Goal: Find contact information: Find contact information

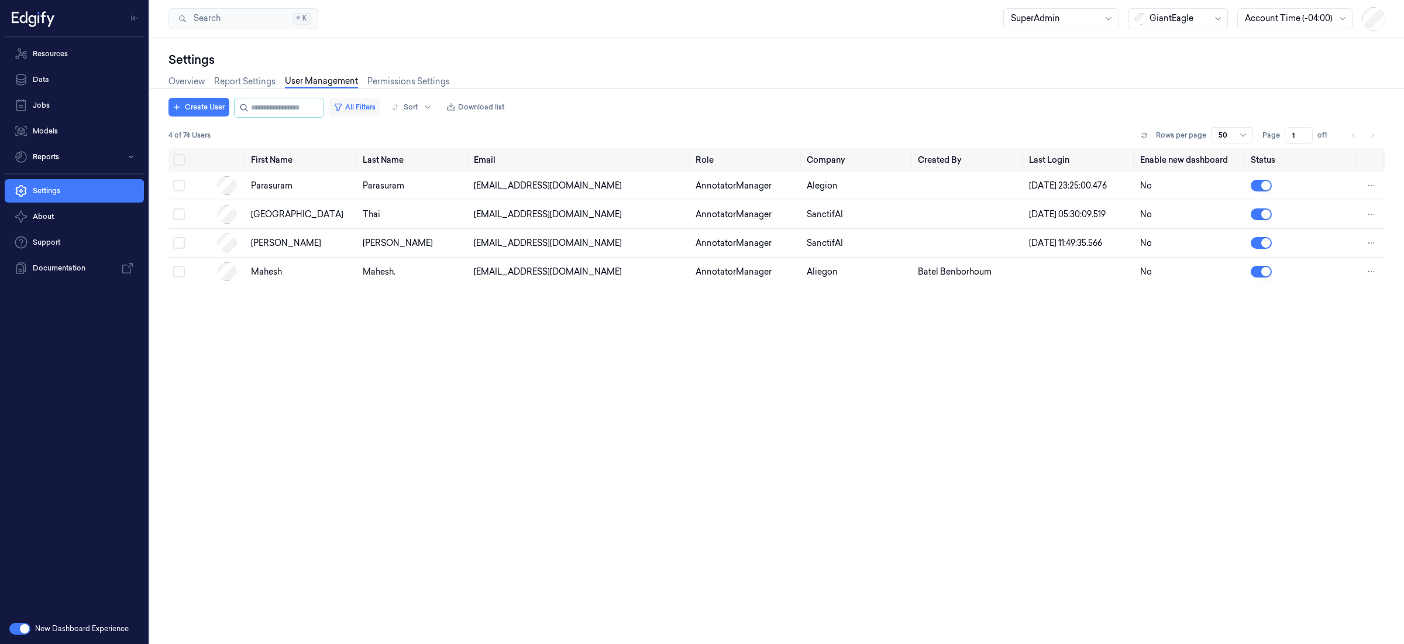
click at [376, 103] on button "All Filters" at bounding box center [354, 107] width 51 height 19
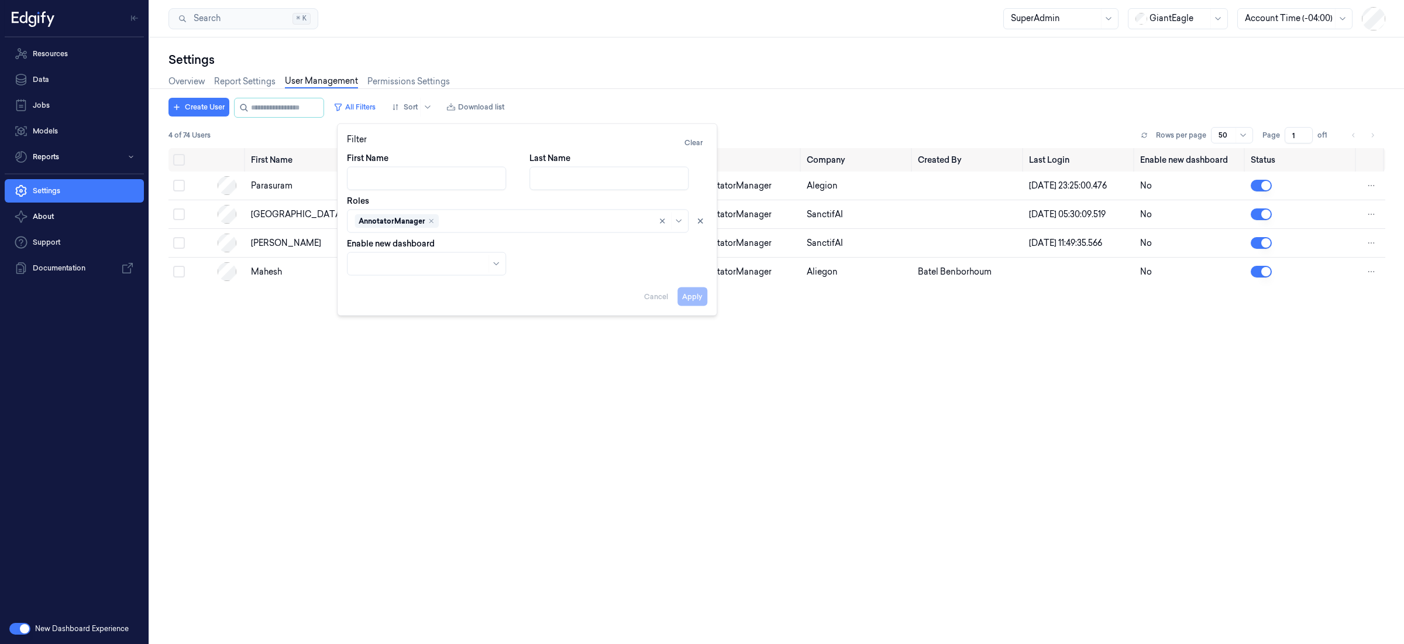
click at [486, 219] on div at bounding box center [546, 221] width 210 height 12
click at [425, 269] on div "Annotator" at bounding box center [518, 267] width 327 height 12
click at [704, 300] on button "Apply" at bounding box center [693, 296] width 30 height 19
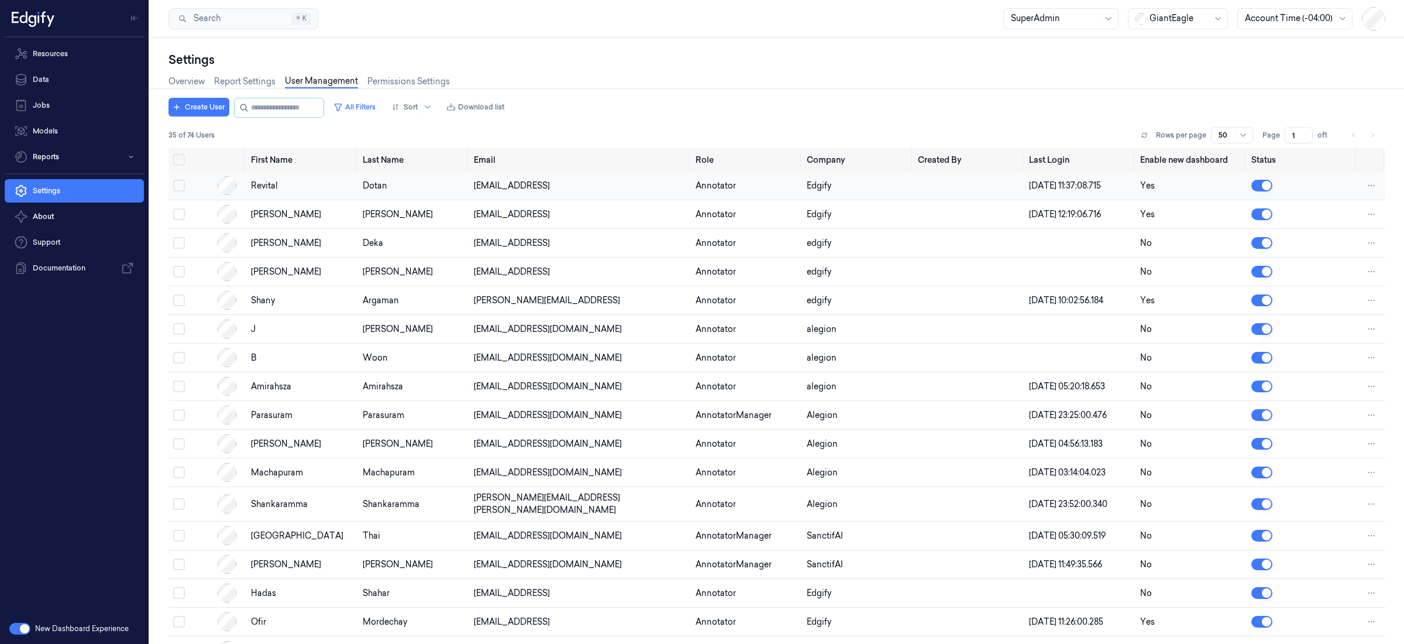
drag, startPoint x: 572, startPoint y: 187, endPoint x: 468, endPoint y: 191, distance: 104.8
click at [469, 191] on td "[EMAIL_ADDRESS]" at bounding box center [580, 185] width 222 height 29
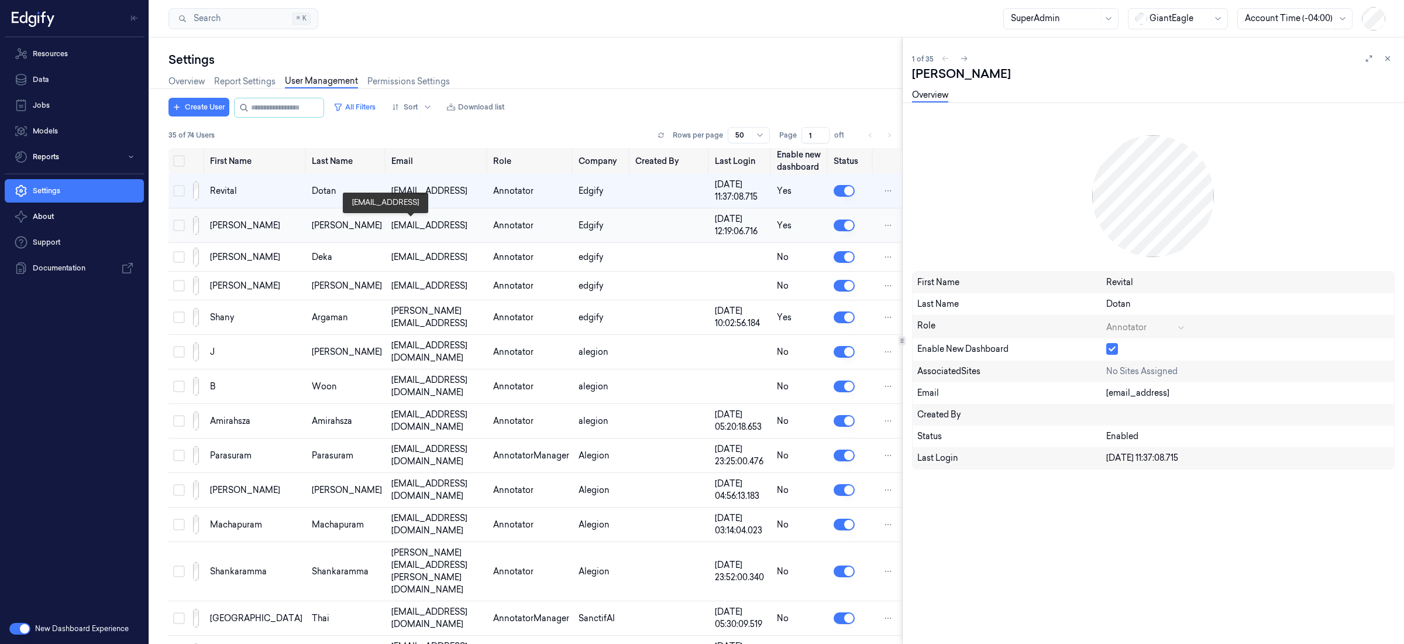
drag, startPoint x: 420, startPoint y: 222, endPoint x: 344, endPoint y: 226, distance: 76.2
click at [391, 226] on div "[EMAIL_ADDRESS]" at bounding box center [437, 225] width 92 height 12
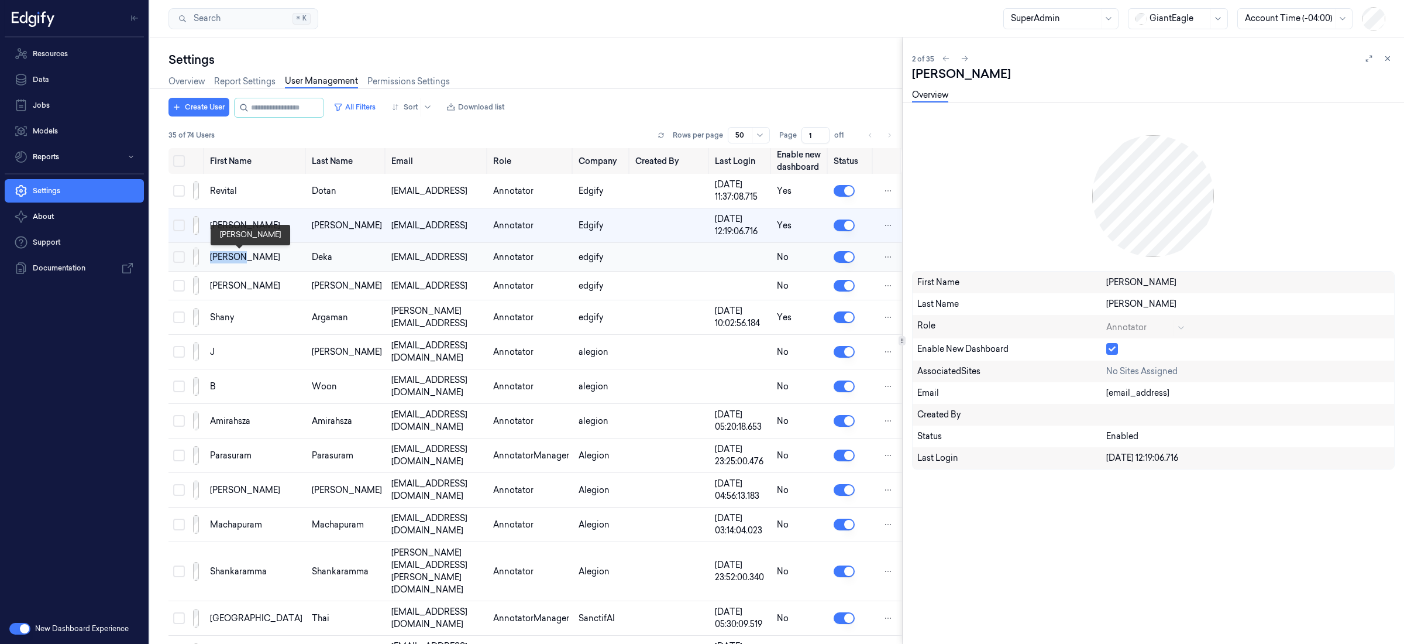
drag, startPoint x: 231, startPoint y: 257, endPoint x: 211, endPoint y: 259, distance: 19.3
click at [211, 259] on div "[PERSON_NAME]" at bounding box center [256, 257] width 92 height 12
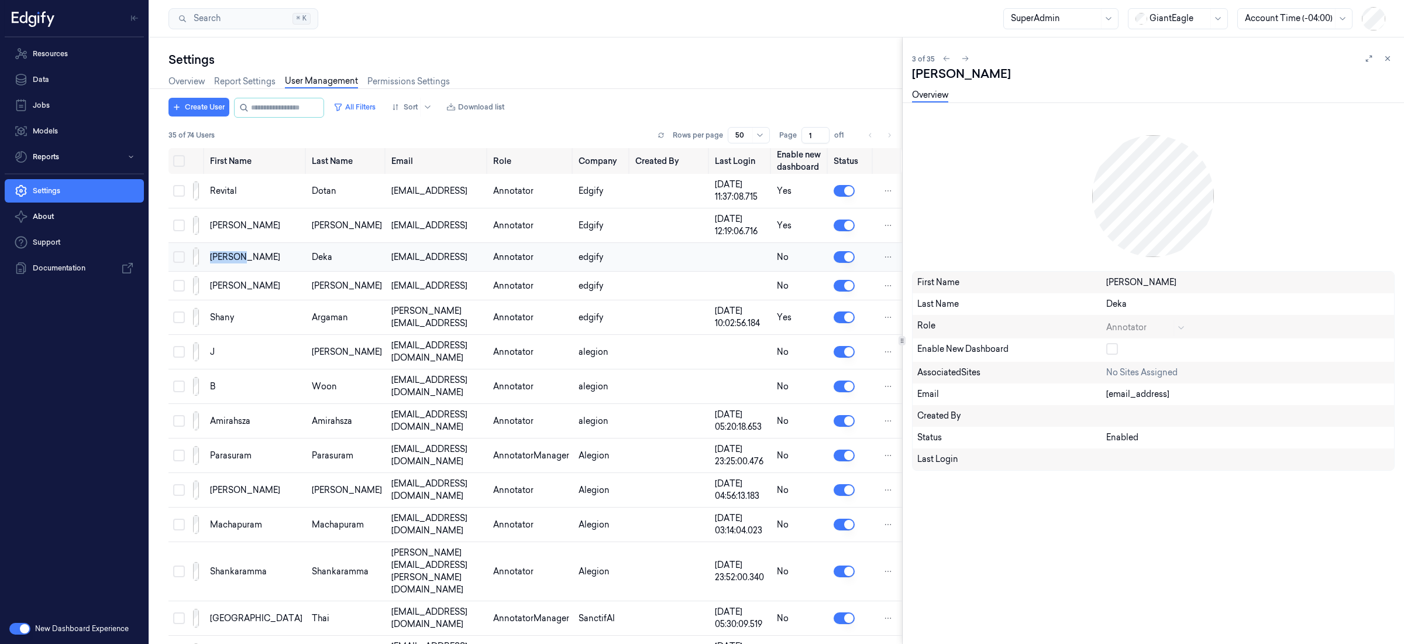
click at [312, 259] on div "Deka" at bounding box center [347, 257] width 70 height 12
click at [394, 260] on div "[EMAIL_ADDRESS]" at bounding box center [437, 257] width 92 height 12
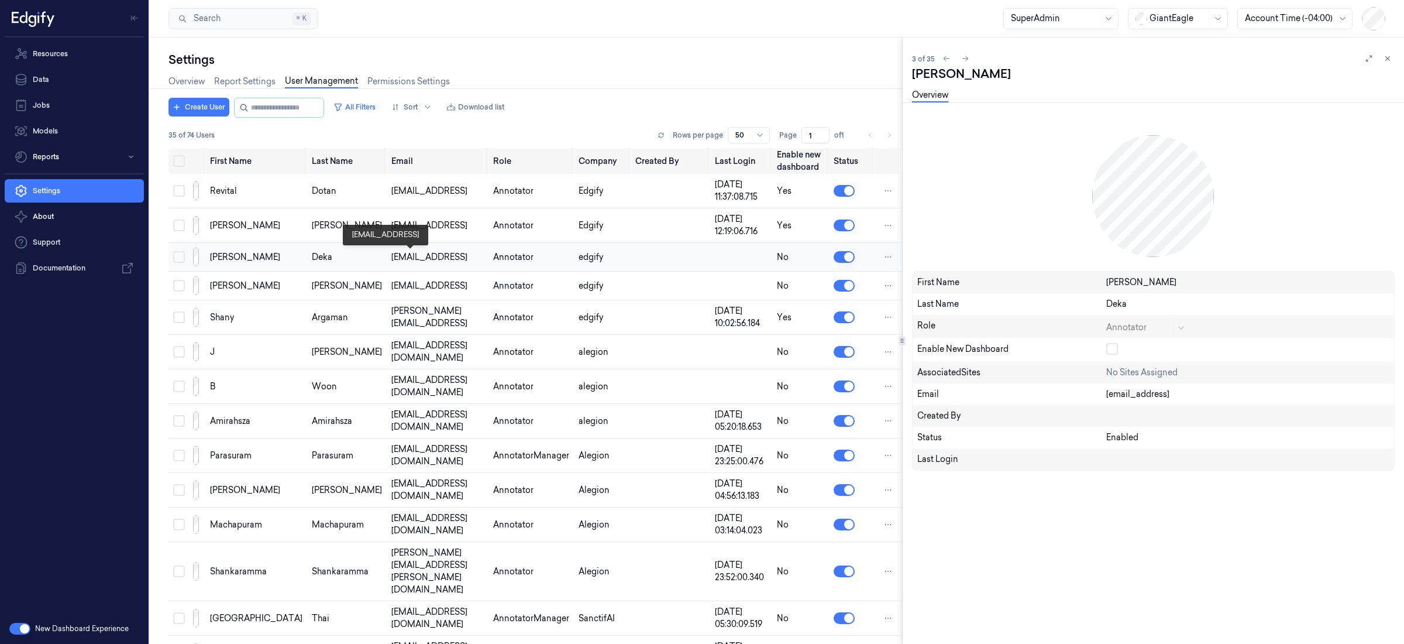
click at [421, 260] on div "[EMAIL_ADDRESS]" at bounding box center [437, 257] width 92 height 12
drag, startPoint x: 376, startPoint y: 260, endPoint x: 343, endPoint y: 260, distance: 32.8
click at [391, 260] on div "[EMAIL_ADDRESS]" at bounding box center [437, 257] width 92 height 12
copy div "[EMAIL_ADDRESS]"
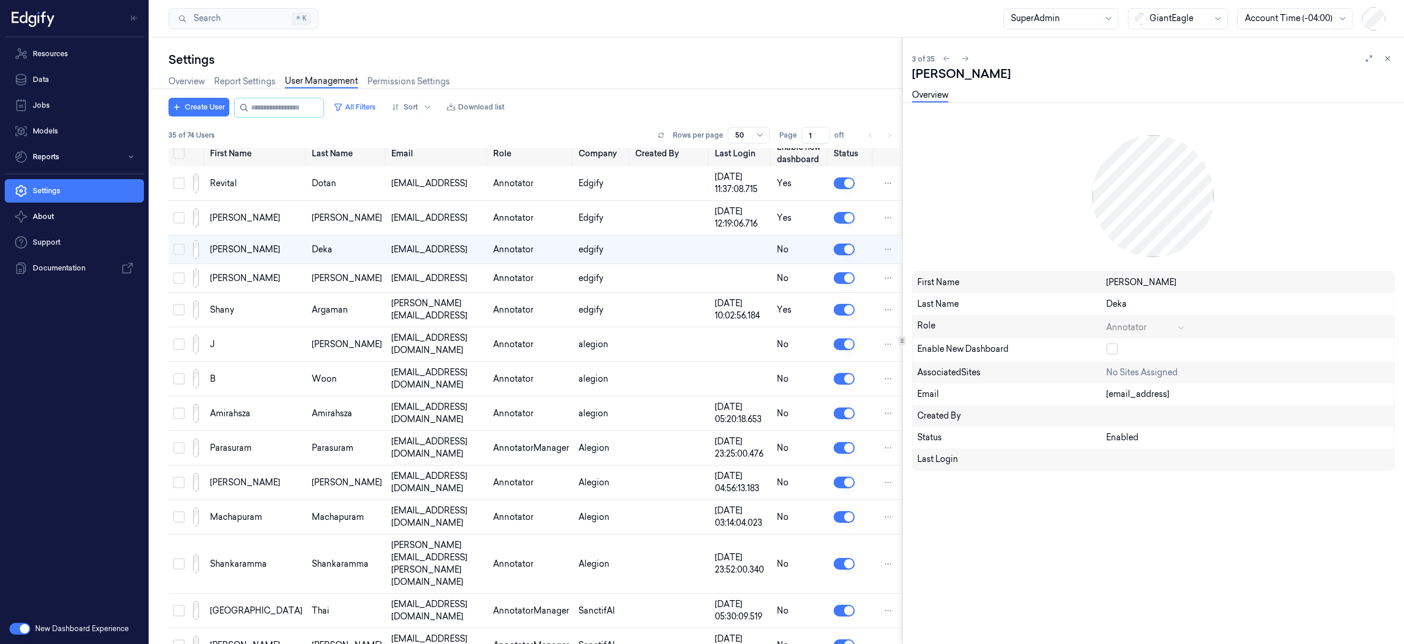
scroll to position [5, 0]
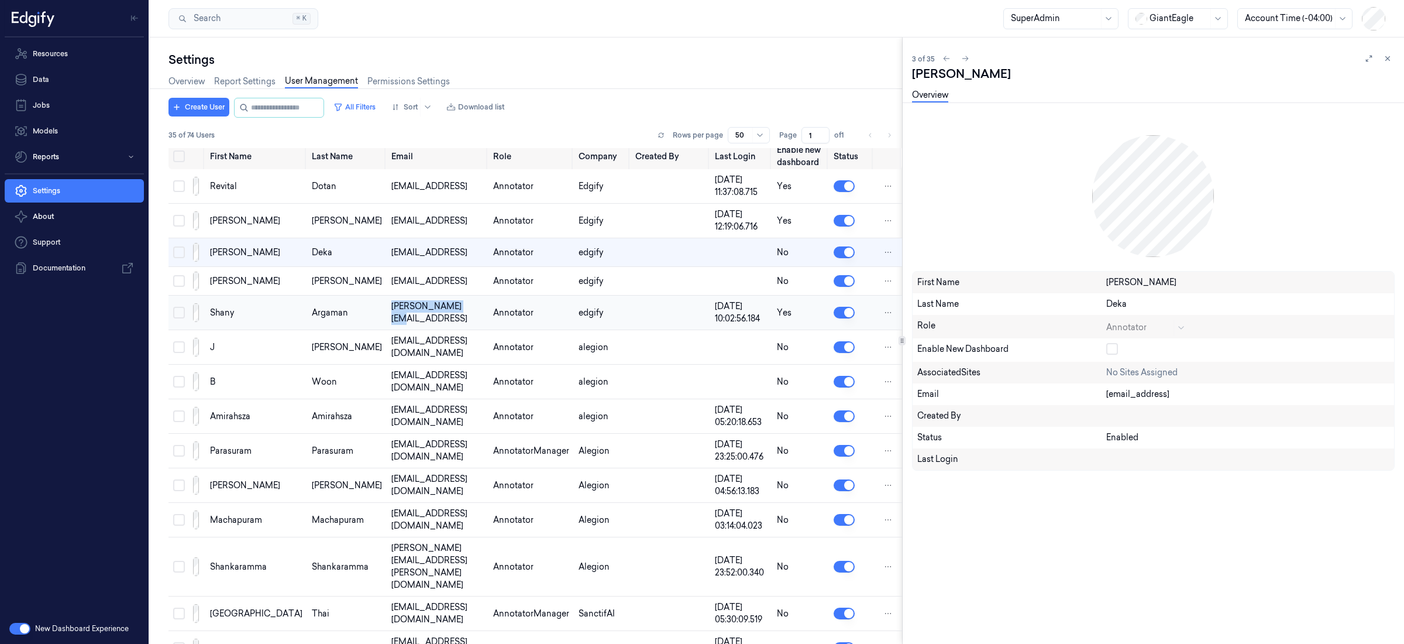
drag, startPoint x: 426, startPoint y: 314, endPoint x: 338, endPoint y: 315, distance: 88.4
click at [387, 315] on td "[PERSON_NAME][EMAIL_ADDRESS]" at bounding box center [438, 312] width 102 height 35
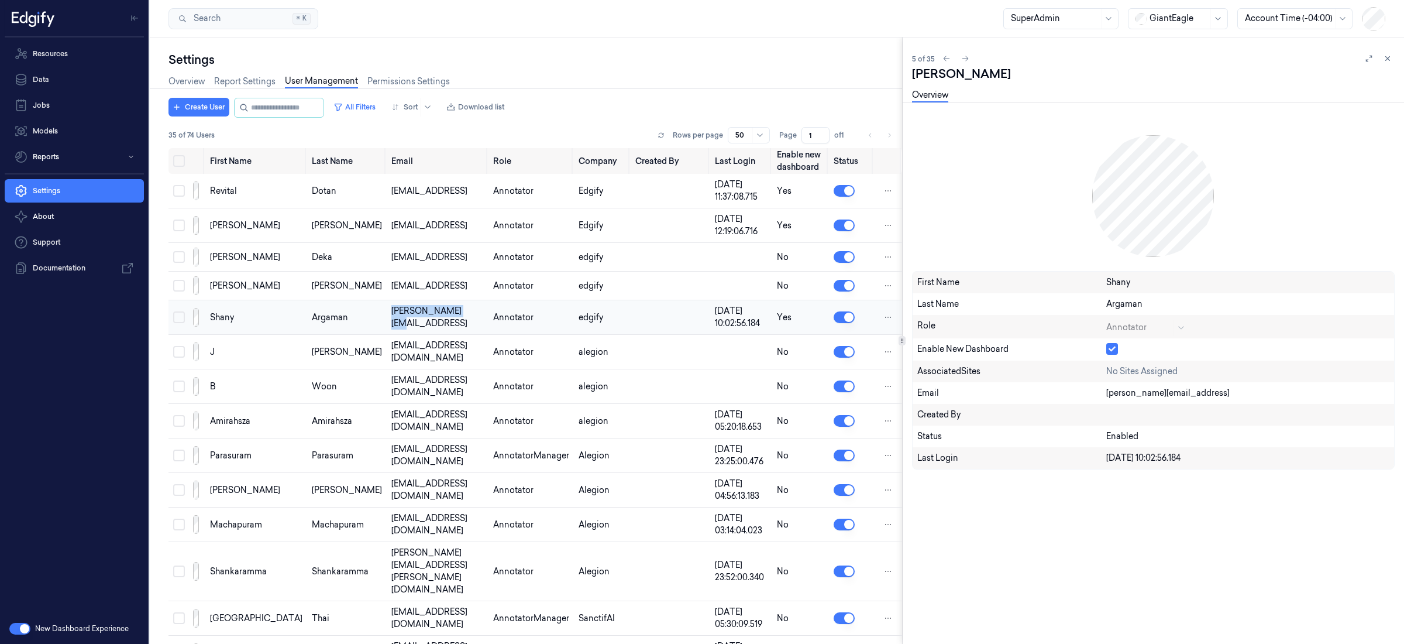
click at [312, 318] on div "Argaman" at bounding box center [347, 317] width 70 height 12
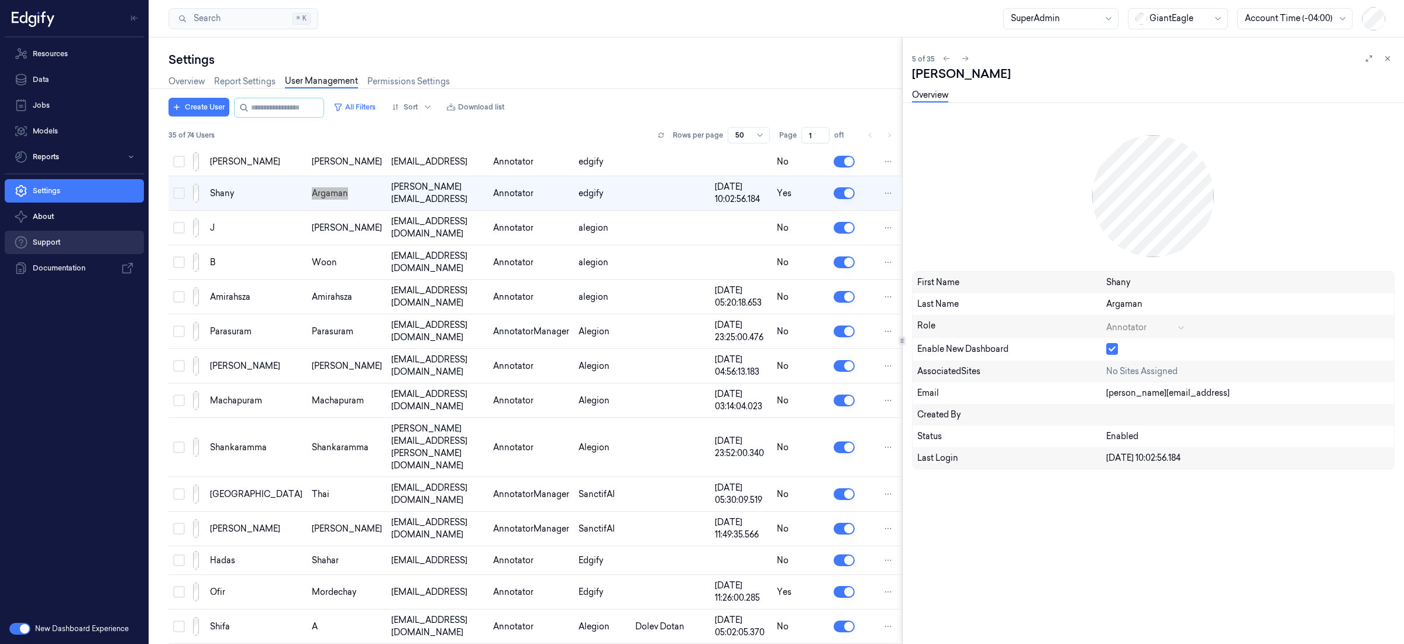
scroll to position [125, 0]
drag, startPoint x: 420, startPoint y: 556, endPoint x: 340, endPoint y: 556, distance: 80.2
click at [387, 574] on td "[EMAIL_ADDRESS]" at bounding box center [438, 591] width 102 height 35
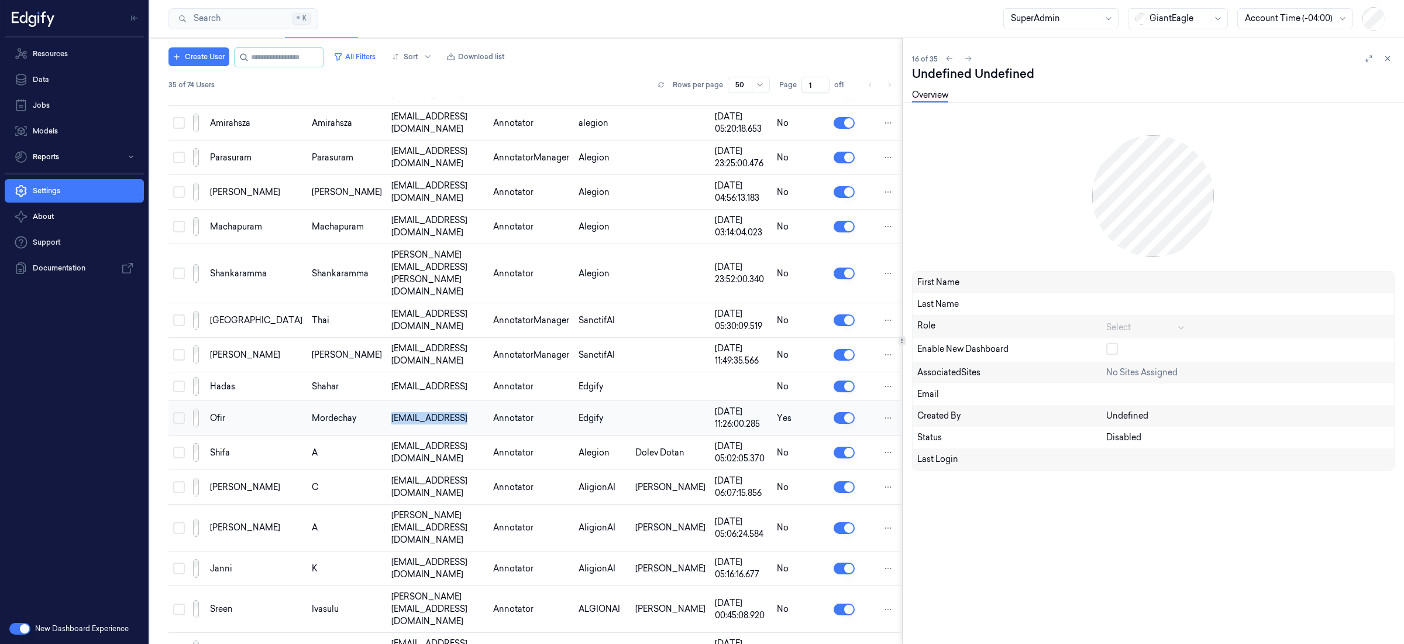
scroll to position [259, 0]
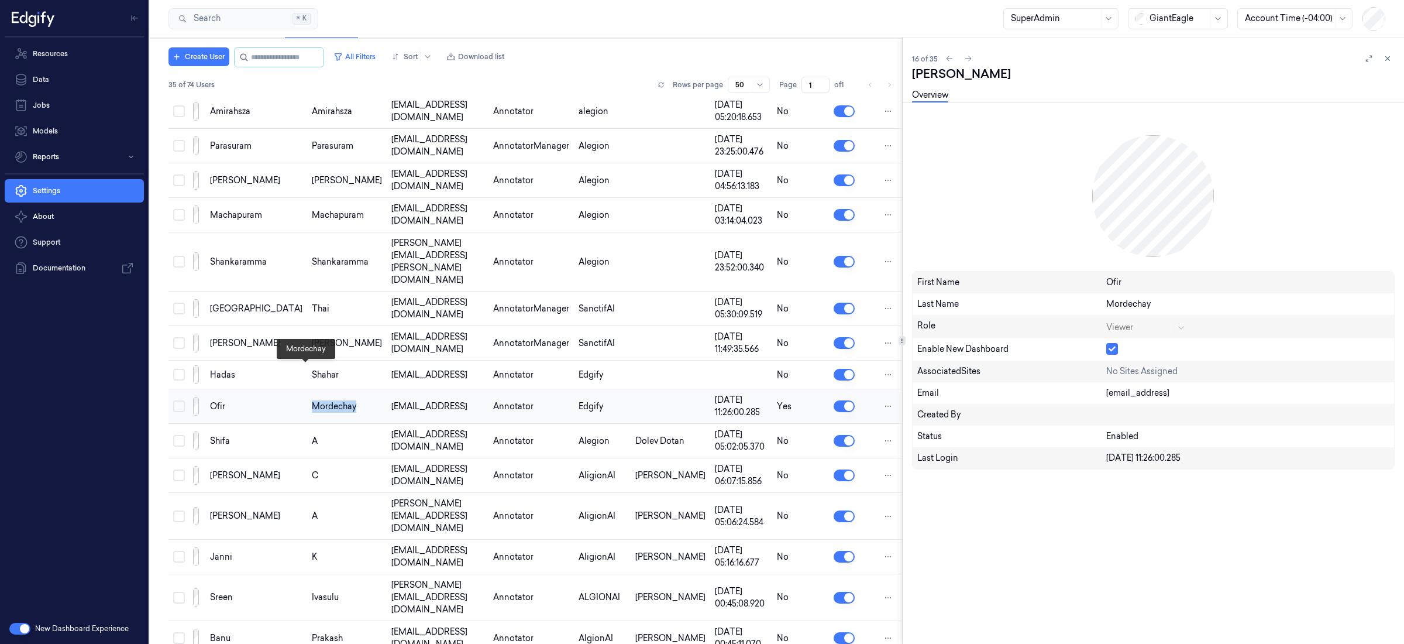
drag, startPoint x: 330, startPoint y: 370, endPoint x: 277, endPoint y: 369, distance: 52.7
click at [312, 400] on div "Mordechay" at bounding box center [347, 406] width 70 height 12
copy div "Mordechay"
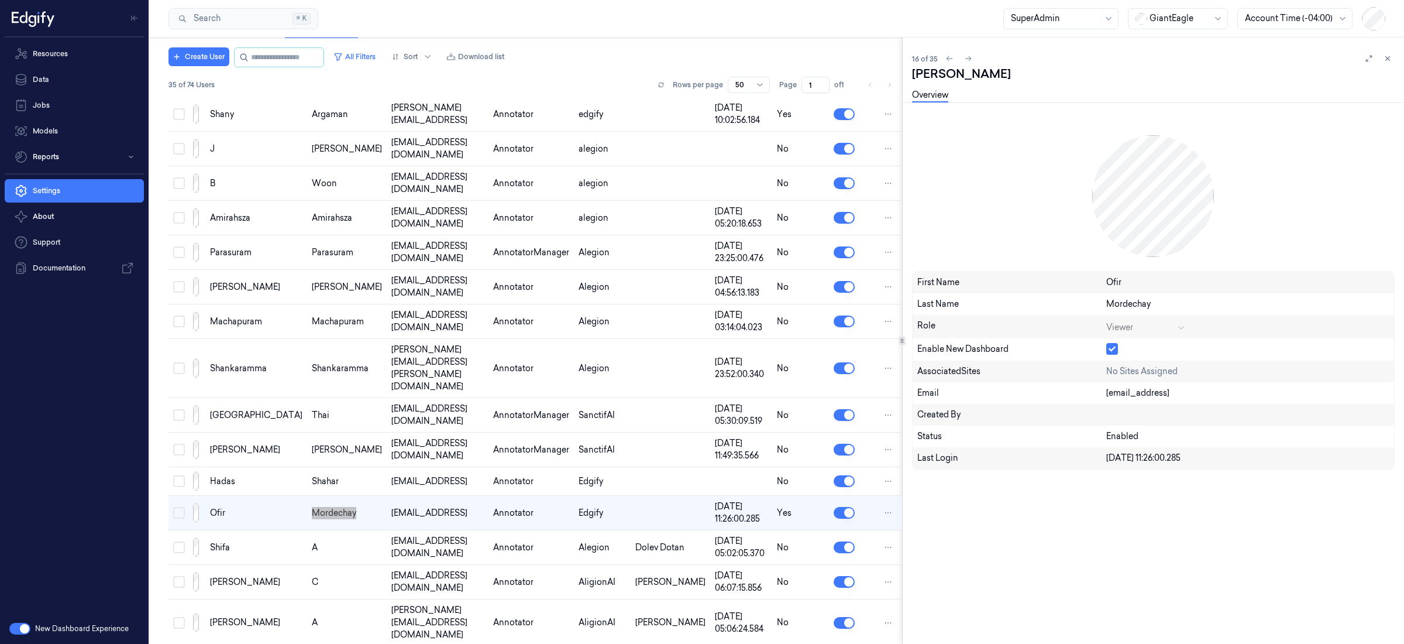
scroll to position [157, 0]
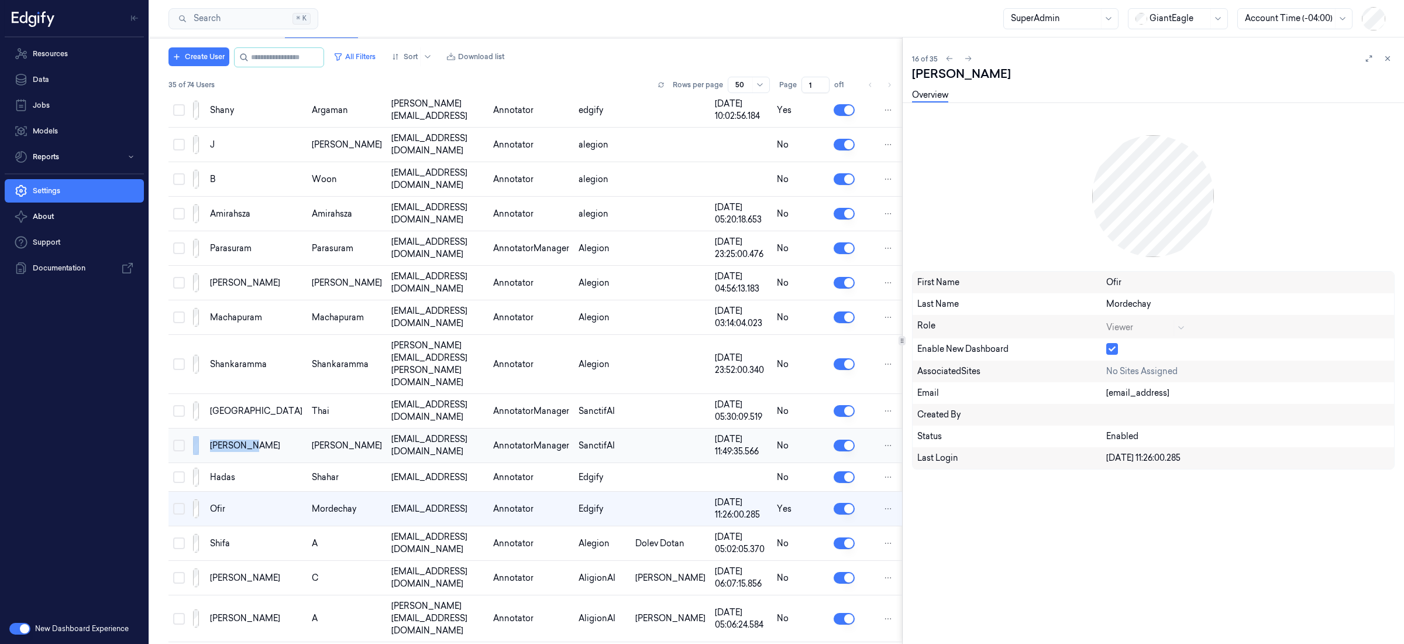
click at [201, 428] on tr "[PERSON_NAME] [PERSON_NAME][EMAIL_ADDRESS][DOMAIN_NAME] AnnotatorManager Sancti…" at bounding box center [536, 445] width 734 height 35
copy tr "[PERSON_NAME]"
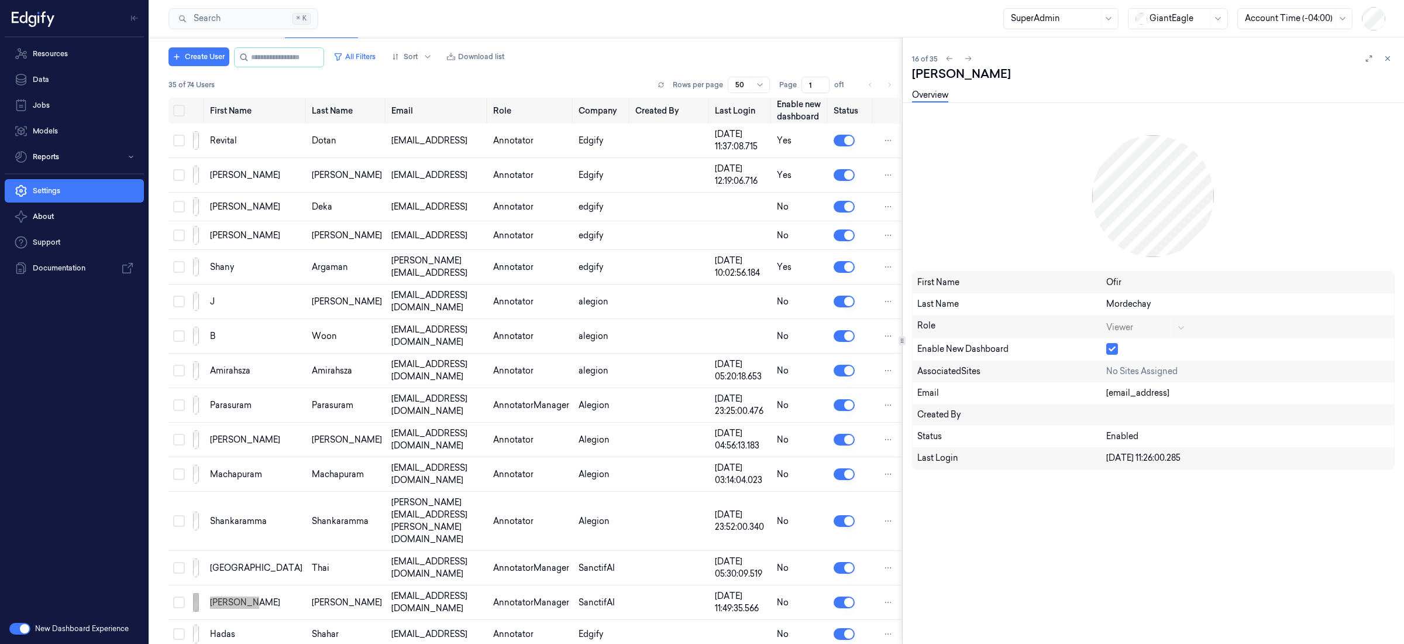
scroll to position [0, 0]
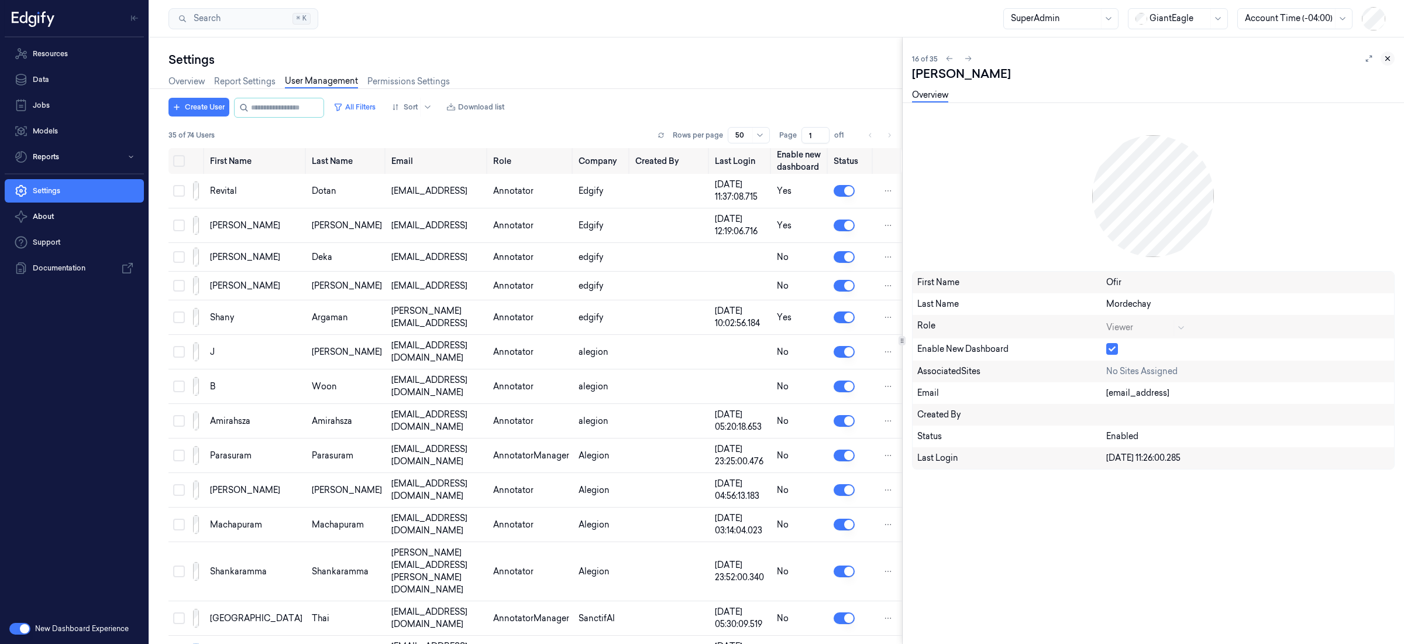
click at [1387, 60] on icon at bounding box center [1388, 58] width 8 height 8
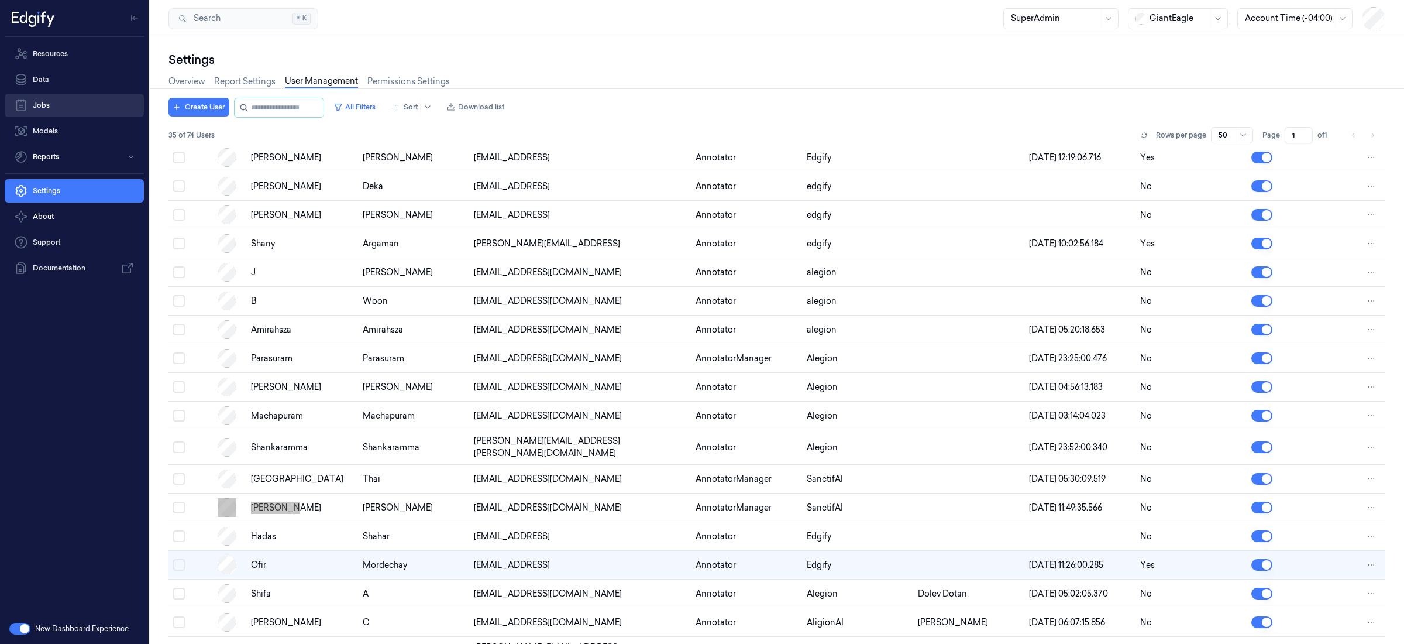
scroll to position [82, 0]
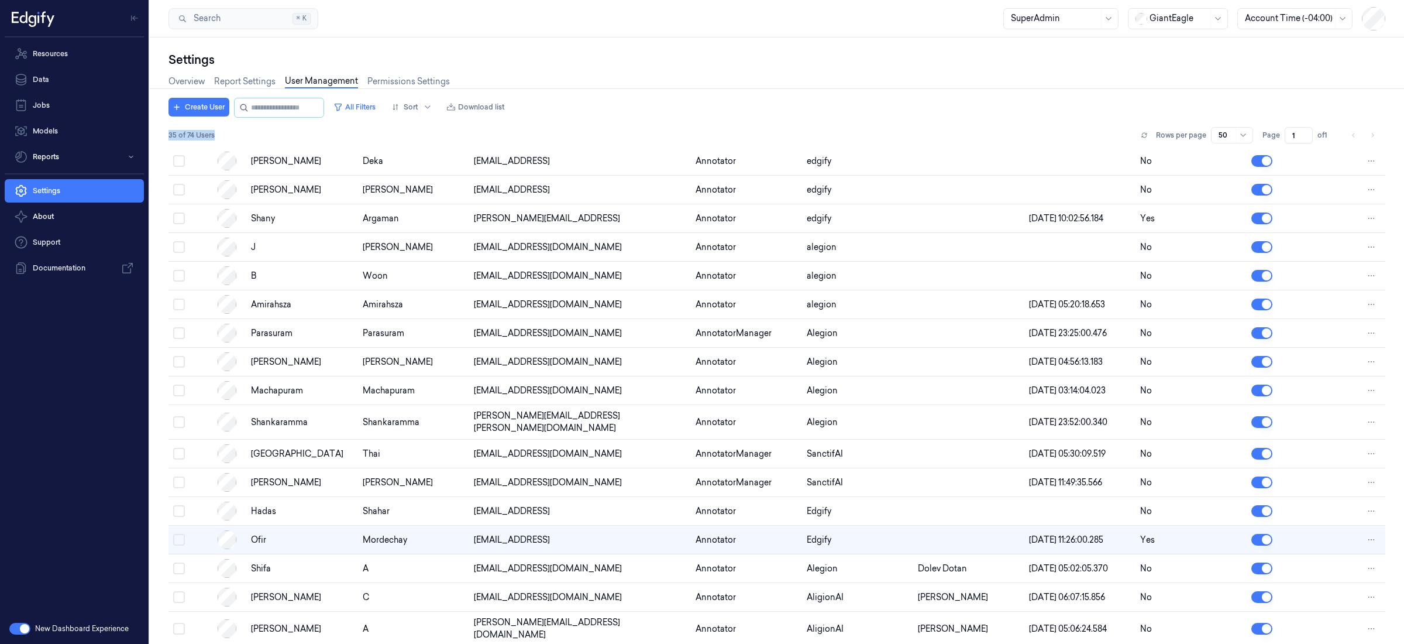
drag, startPoint x: 174, startPoint y: 133, endPoint x: 239, endPoint y: 133, distance: 65.5
click at [239, 133] on div "Settings Overview Report Settings User Management Permissions Settings Create U…" at bounding box center [777, 340] width 1255 height 606
